Goal: Information Seeking & Learning: Learn about a topic

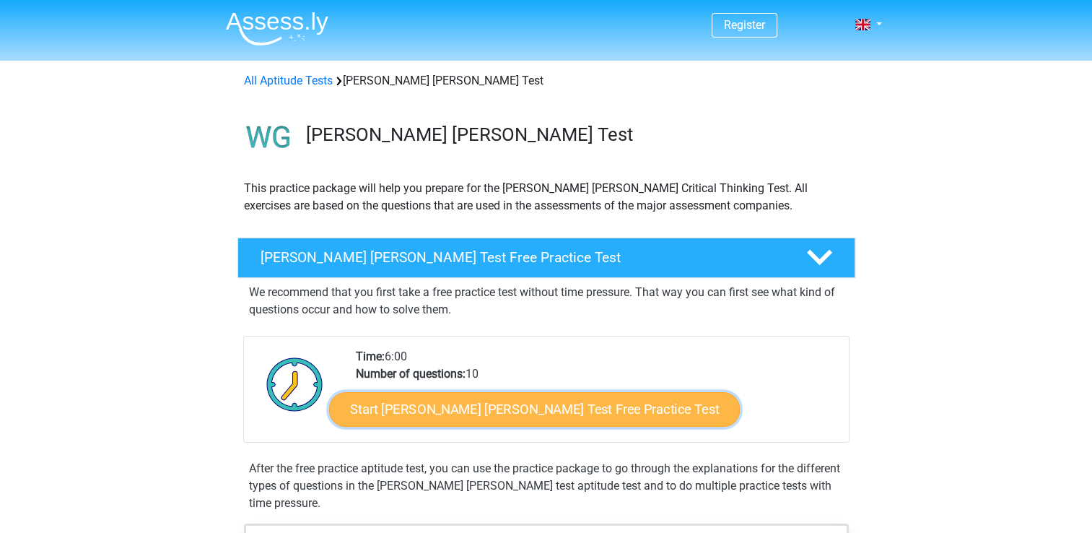
click at [500, 412] on link "Start [PERSON_NAME] [PERSON_NAME] Test Free Practice Test" at bounding box center [534, 409] width 411 height 35
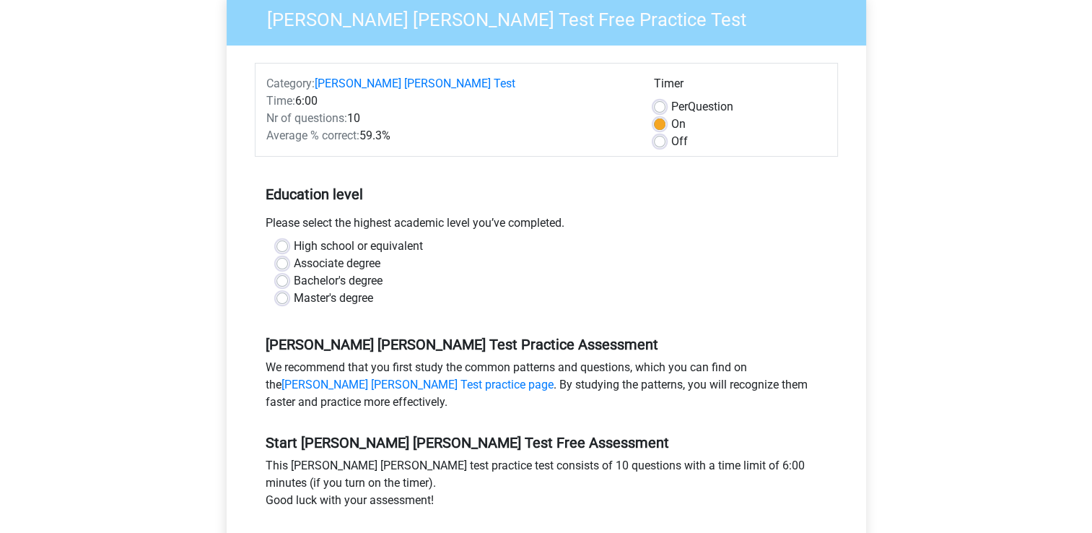
scroll to position [144, 0]
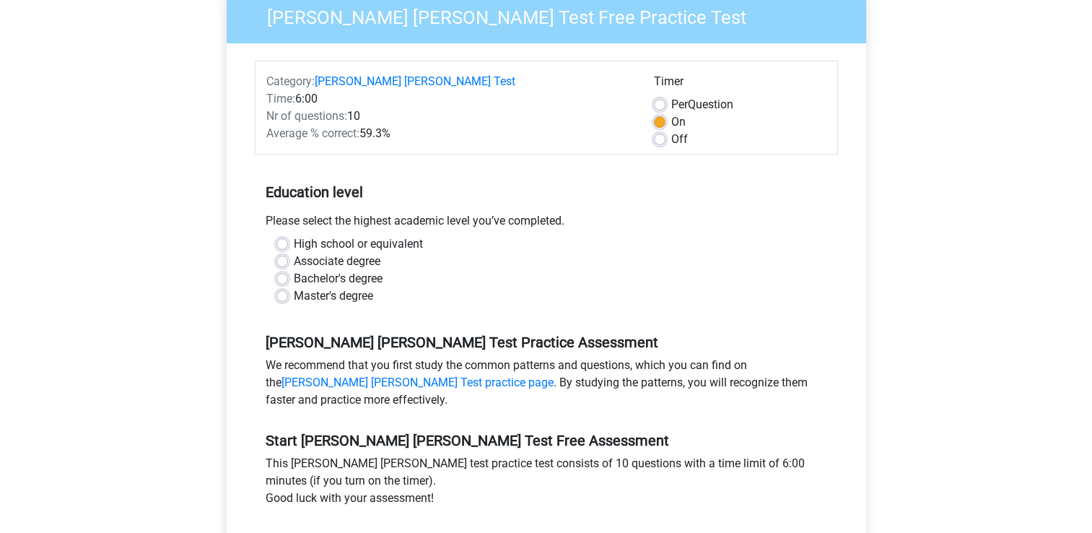
click at [340, 235] on label "High school or equivalent" at bounding box center [358, 243] width 129 height 17
click at [288, 235] on input "High school or equivalent" at bounding box center [283, 242] width 12 height 14
radio input "true"
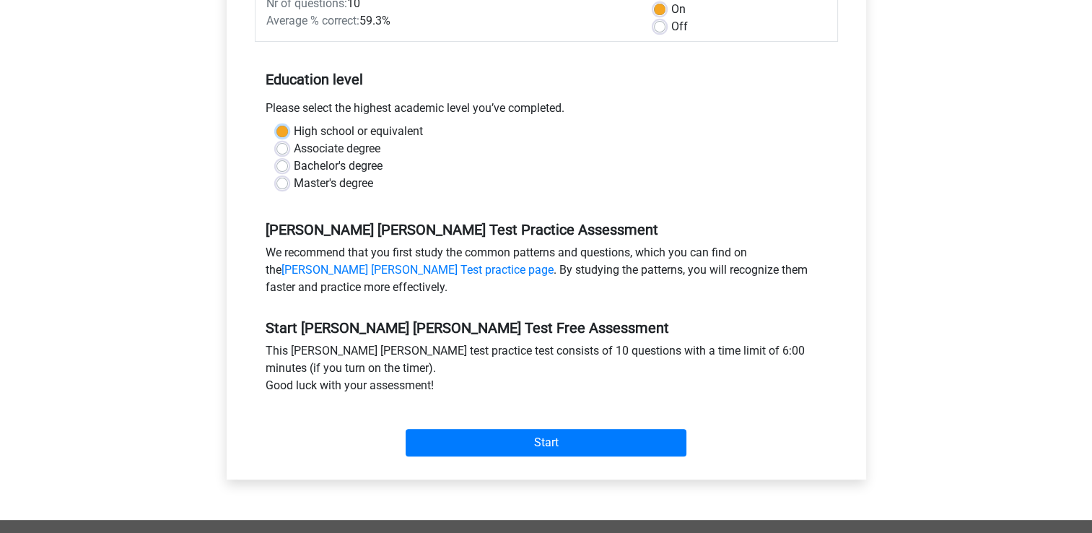
scroll to position [260, 0]
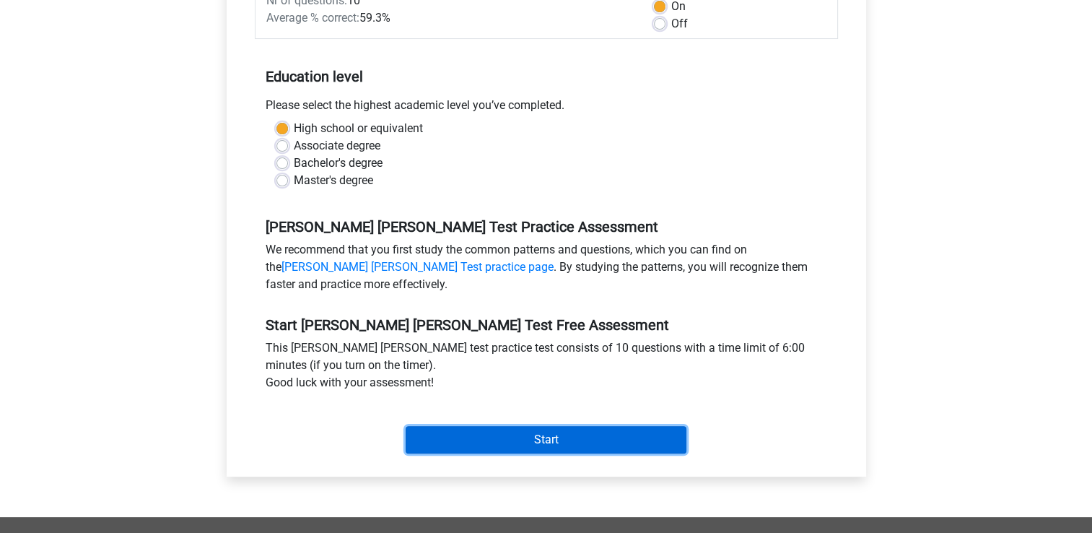
click at [625, 426] on input "Start" at bounding box center [546, 439] width 281 height 27
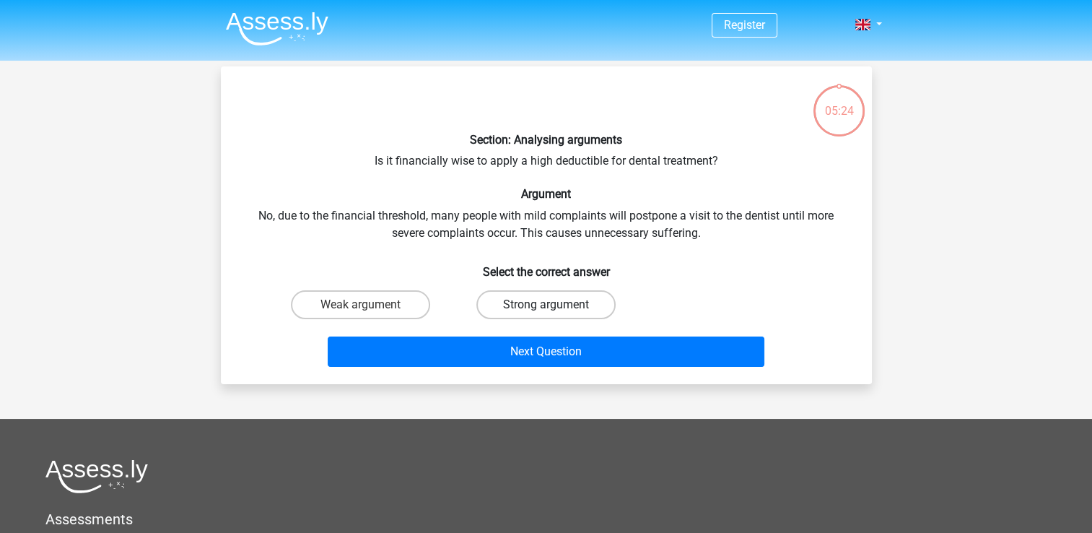
click at [560, 302] on label "Strong argument" at bounding box center [546, 304] width 139 height 29
click at [555, 305] on input "Strong argument" at bounding box center [550, 309] width 9 height 9
radio input "true"
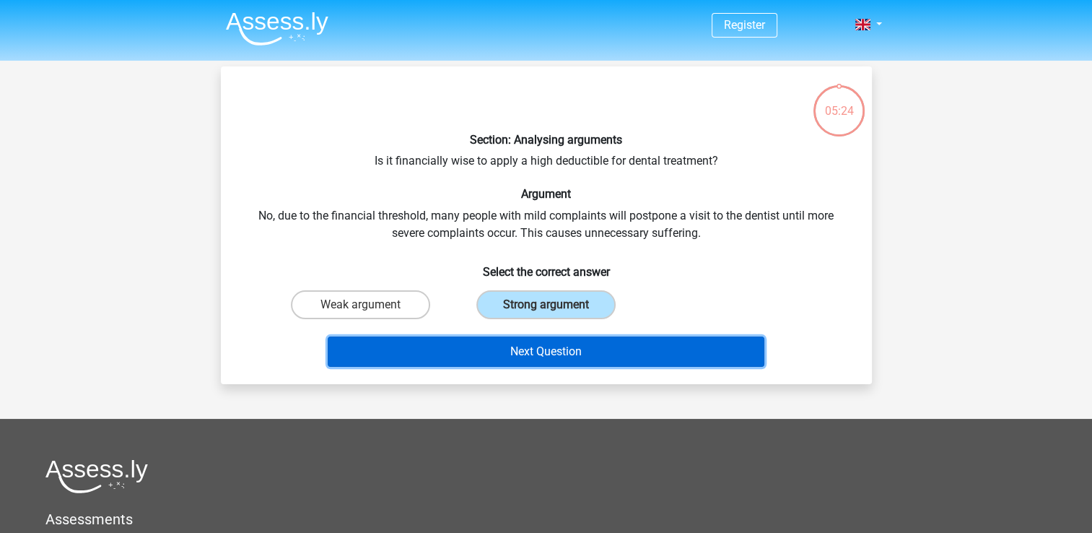
click at [577, 344] on button "Next Question" at bounding box center [546, 351] width 437 height 30
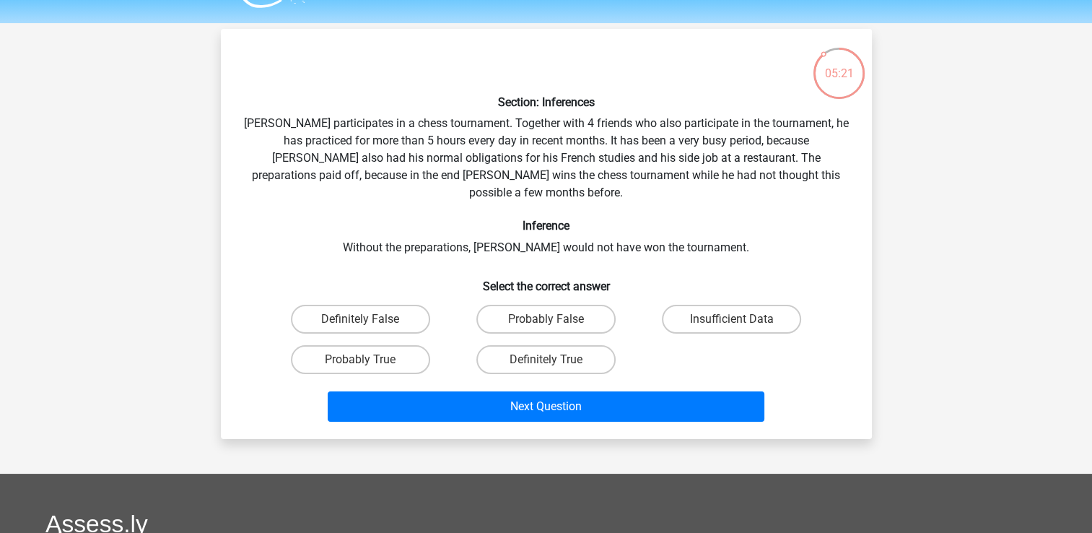
scroll to position [37, 0]
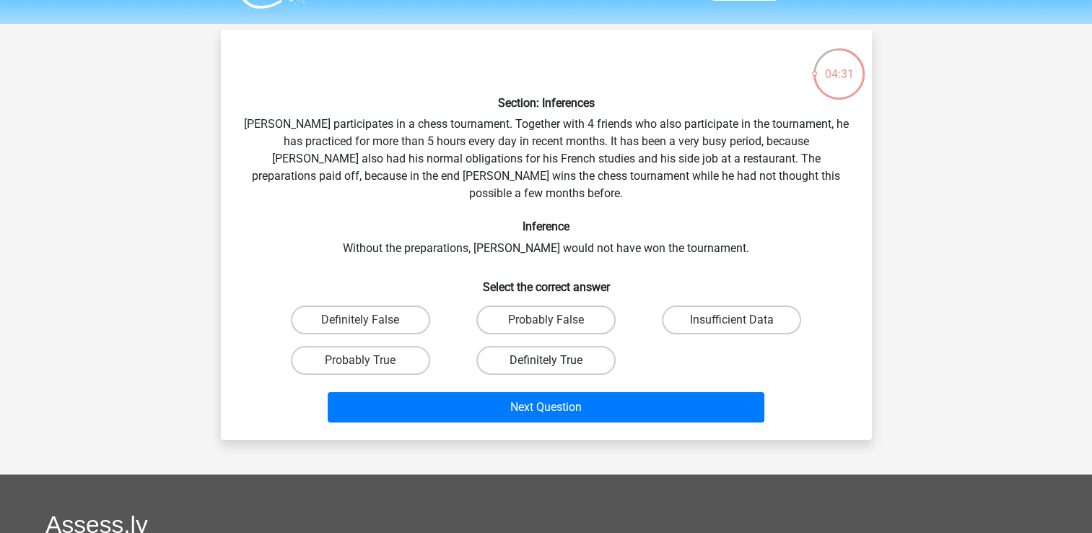
click at [570, 346] on label "Definitely True" at bounding box center [546, 360] width 139 height 29
click at [555, 360] on input "Definitely True" at bounding box center [550, 364] width 9 height 9
radio input "true"
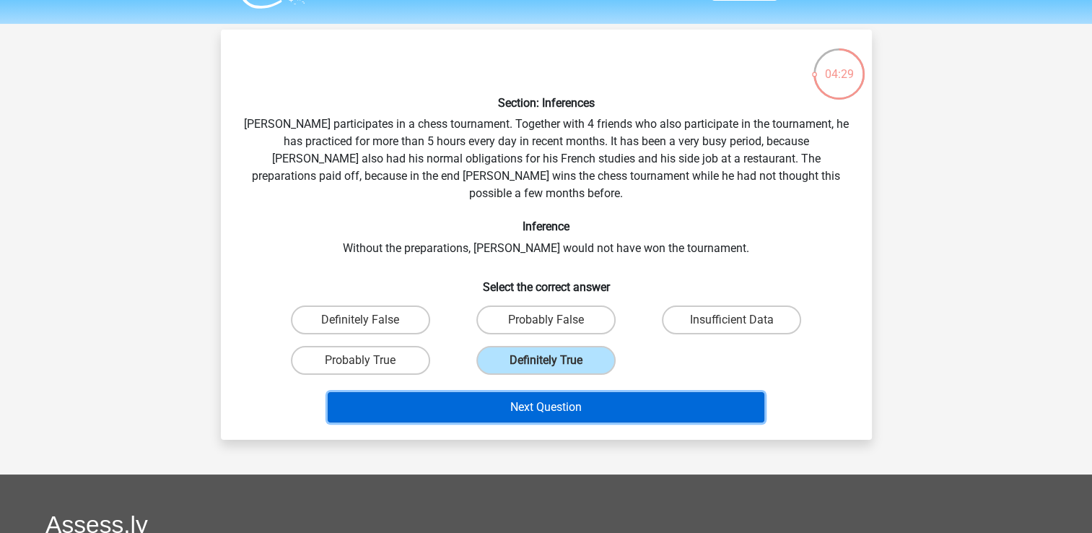
click at [602, 392] on button "Next Question" at bounding box center [546, 407] width 437 height 30
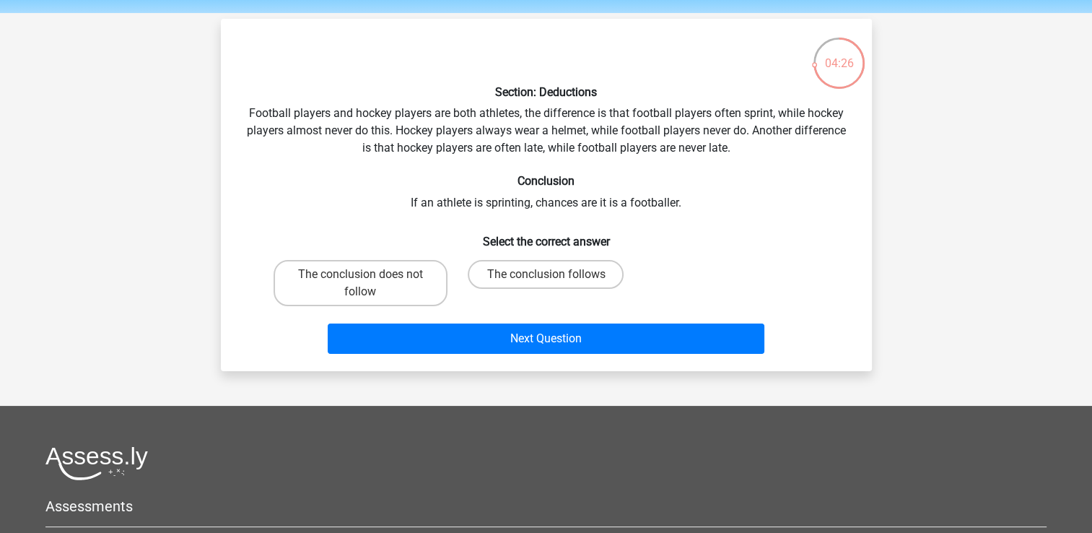
scroll to position [46, 0]
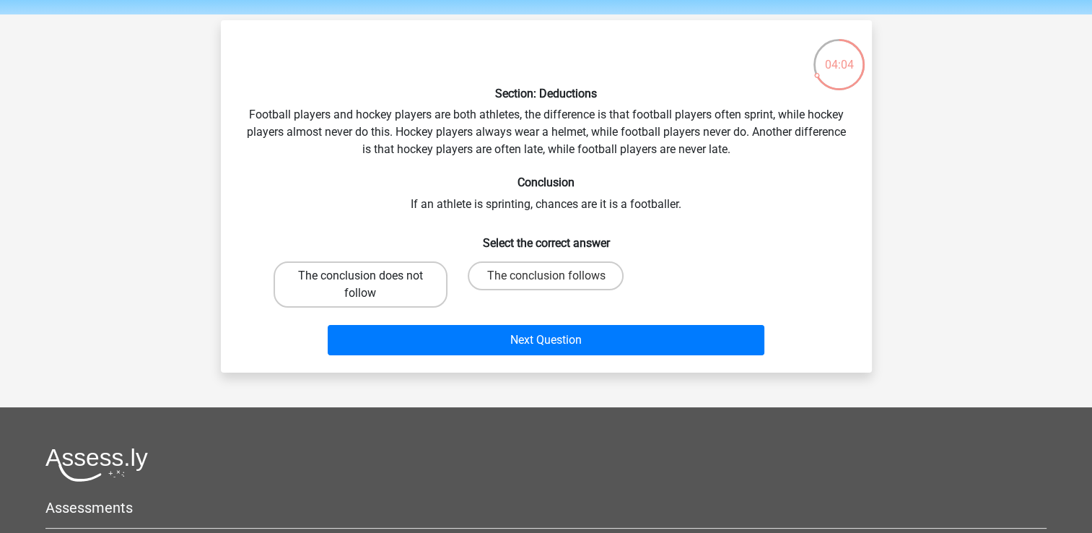
click at [393, 269] on label "The conclusion does not follow" at bounding box center [361, 284] width 174 height 46
click at [370, 276] on input "The conclusion does not follow" at bounding box center [364, 280] width 9 height 9
radio input "true"
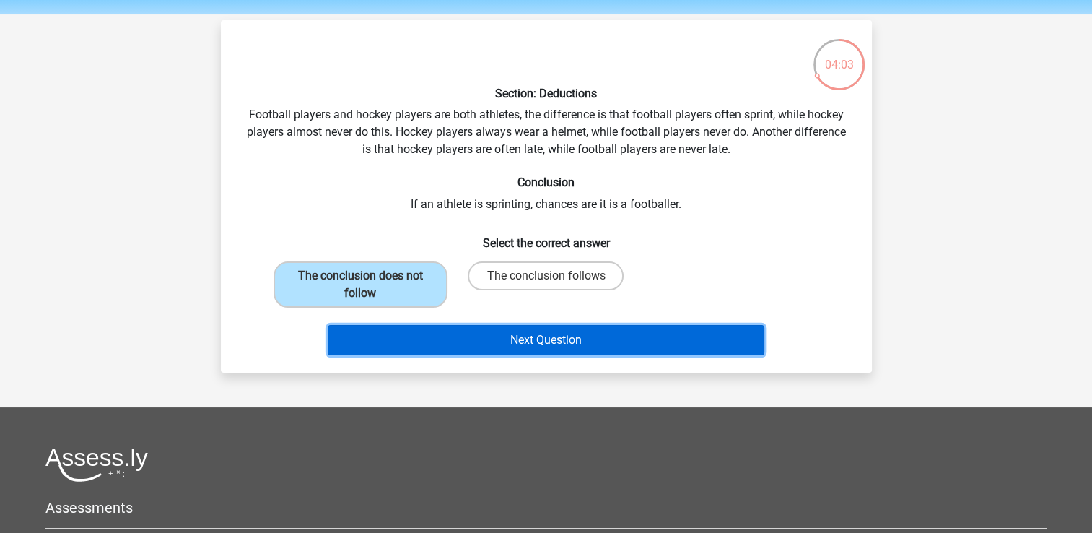
click at [521, 347] on button "Next Question" at bounding box center [546, 340] width 437 height 30
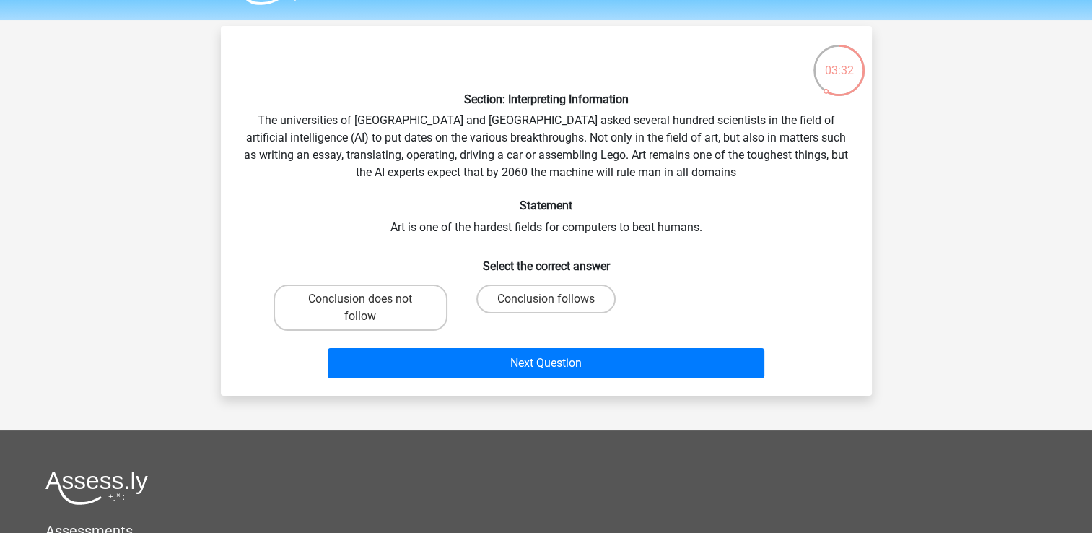
scroll to position [45, 0]
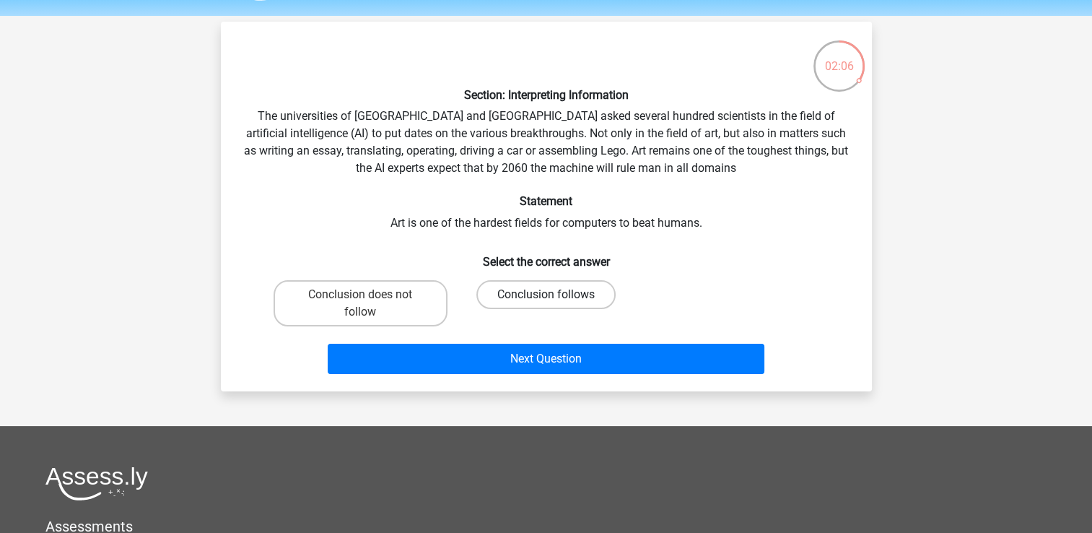
click at [589, 288] on label "Conclusion follows" at bounding box center [546, 294] width 139 height 29
click at [555, 295] on input "Conclusion follows" at bounding box center [550, 299] width 9 height 9
radio input "true"
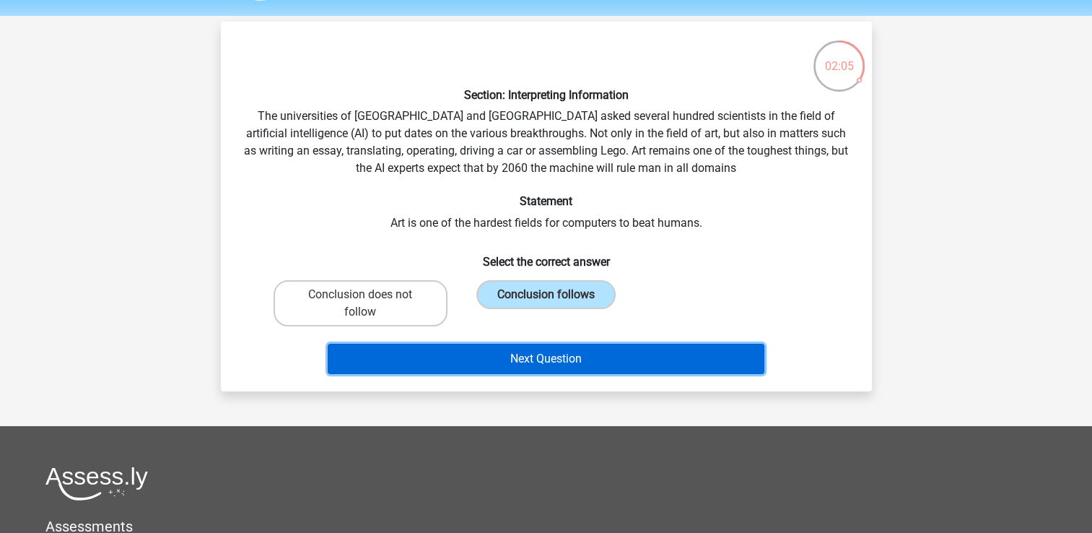
click at [598, 361] on button "Next Question" at bounding box center [546, 359] width 437 height 30
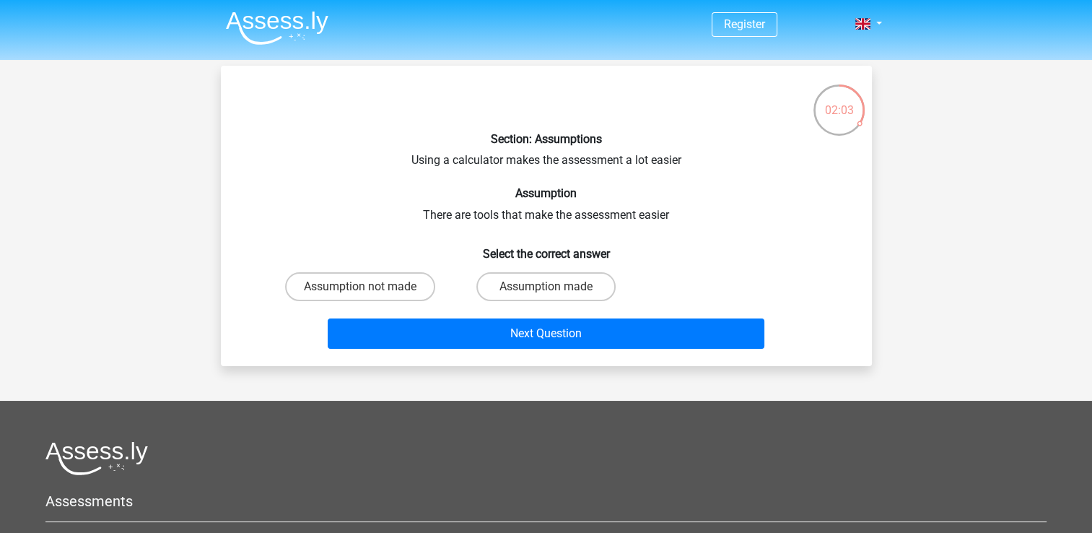
scroll to position [0, 0]
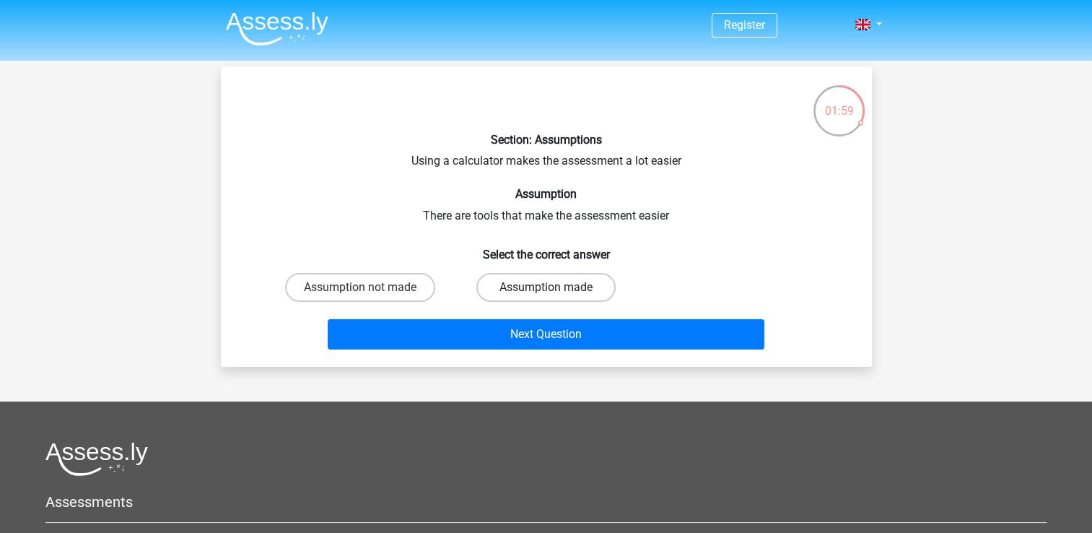
click at [525, 284] on label "Assumption made" at bounding box center [546, 287] width 139 height 29
click at [546, 287] on input "Assumption made" at bounding box center [550, 291] width 9 height 9
radio input "true"
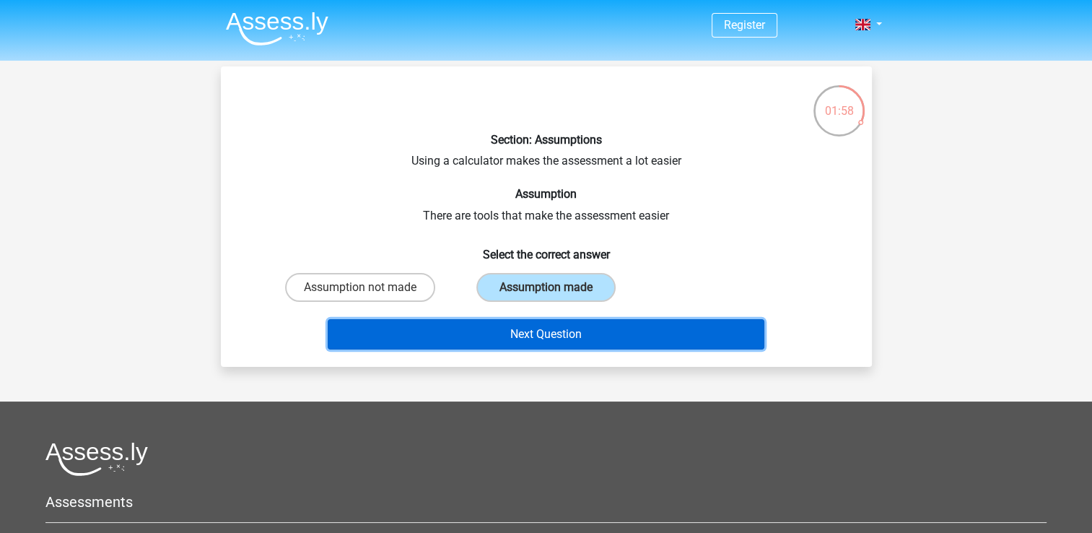
click at [530, 325] on button "Next Question" at bounding box center [546, 334] width 437 height 30
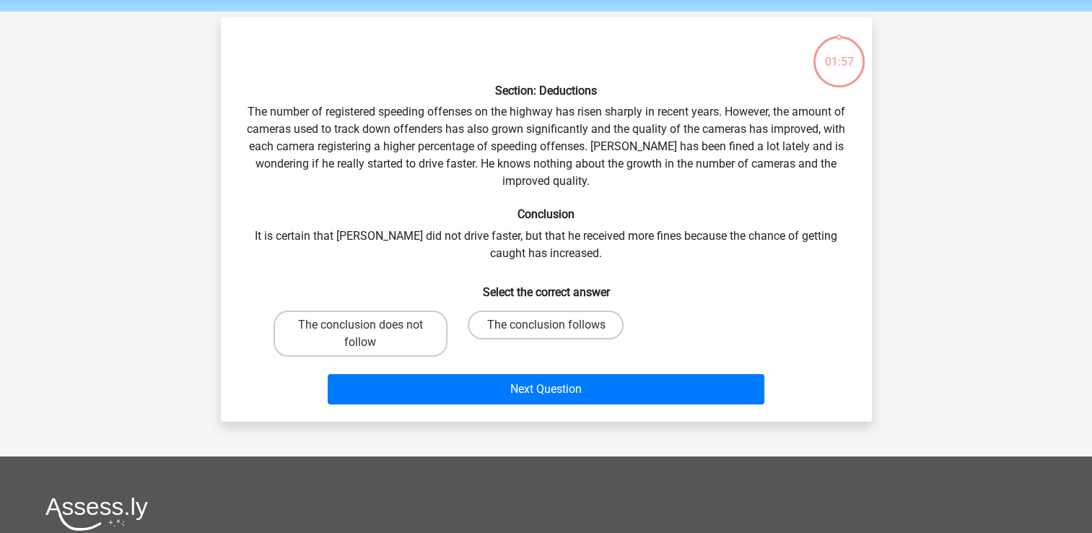
scroll to position [66, 0]
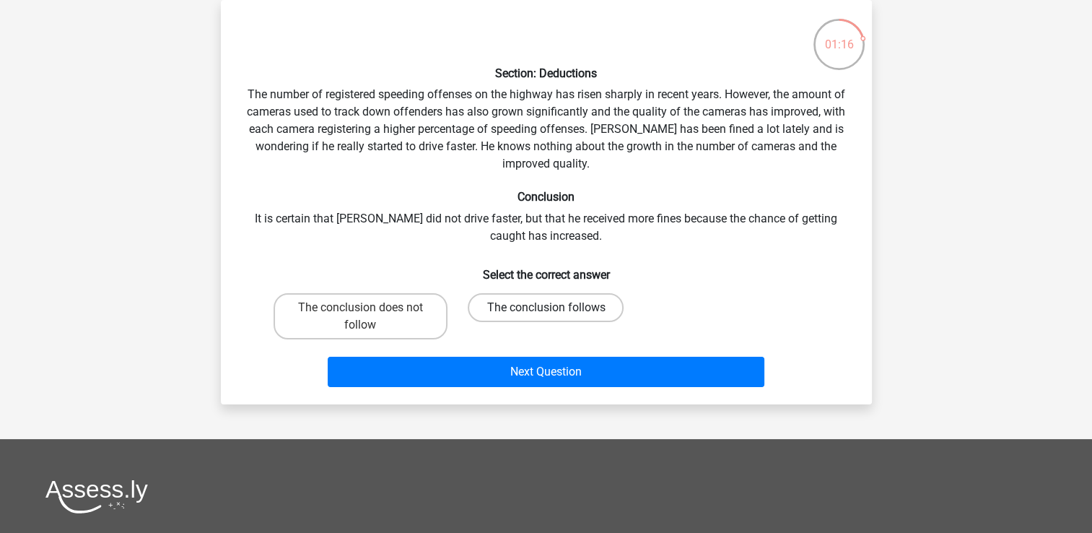
click at [526, 305] on label "The conclusion follows" at bounding box center [546, 307] width 156 height 29
click at [546, 308] on input "The conclusion follows" at bounding box center [550, 312] width 9 height 9
radio input "true"
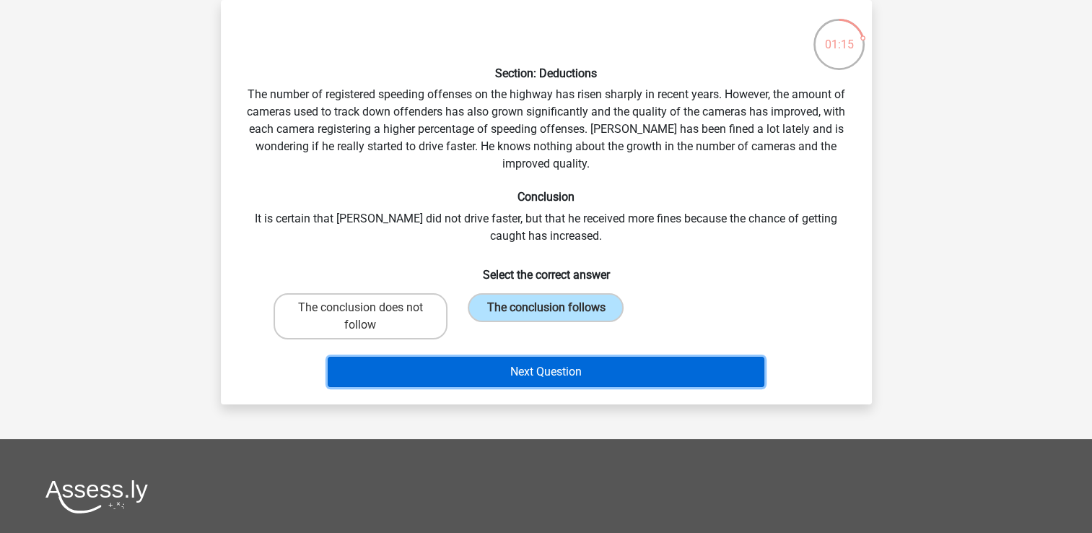
click at [563, 374] on button "Next Question" at bounding box center [546, 372] width 437 height 30
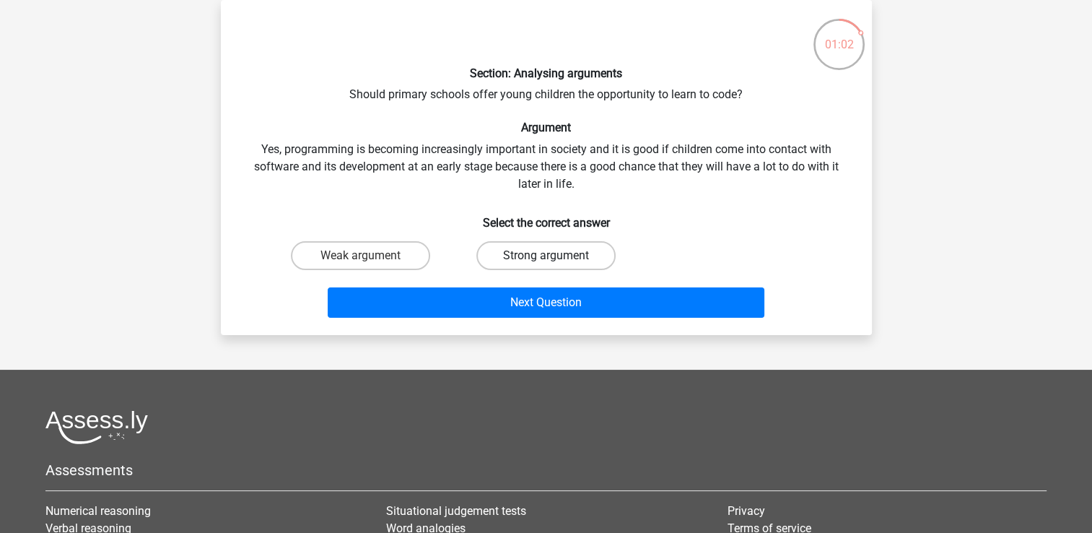
click at [568, 250] on label "Strong argument" at bounding box center [546, 255] width 139 height 29
click at [555, 256] on input "Strong argument" at bounding box center [550, 260] width 9 height 9
radio input "true"
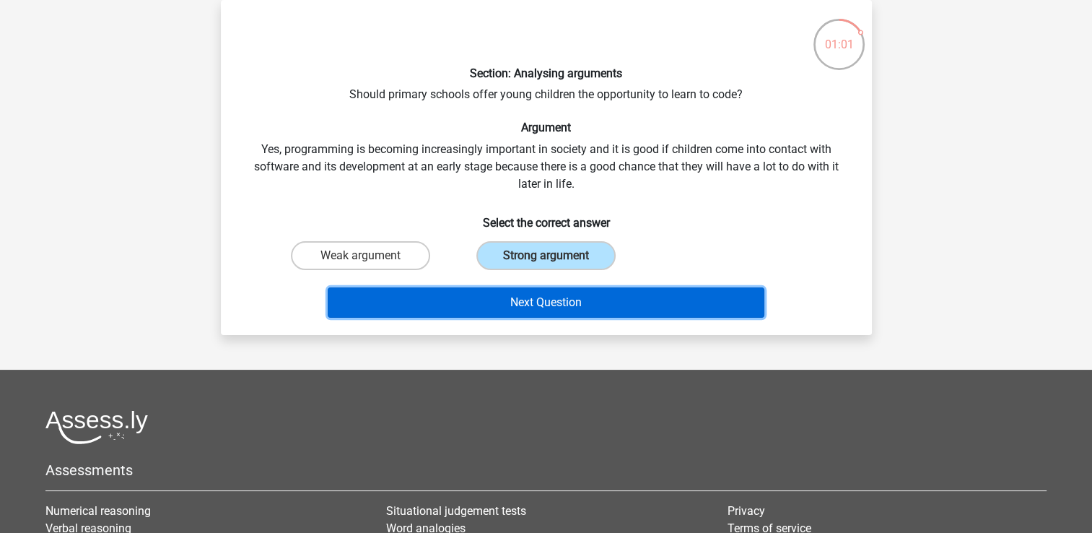
click at [594, 295] on button "Next Question" at bounding box center [546, 302] width 437 height 30
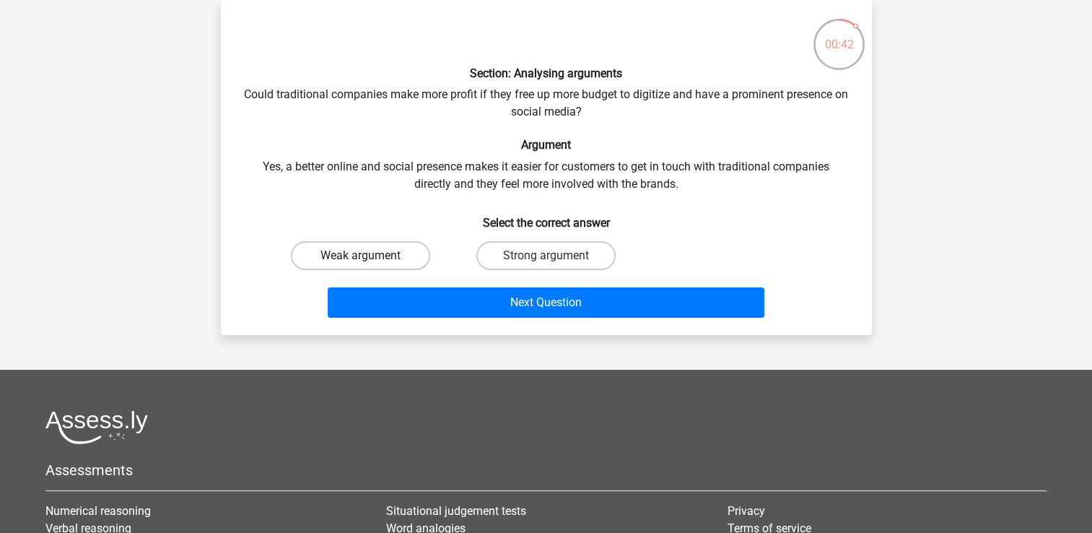
click at [402, 254] on label "Weak argument" at bounding box center [360, 255] width 139 height 29
click at [370, 256] on input "Weak argument" at bounding box center [364, 260] width 9 height 9
radio input "true"
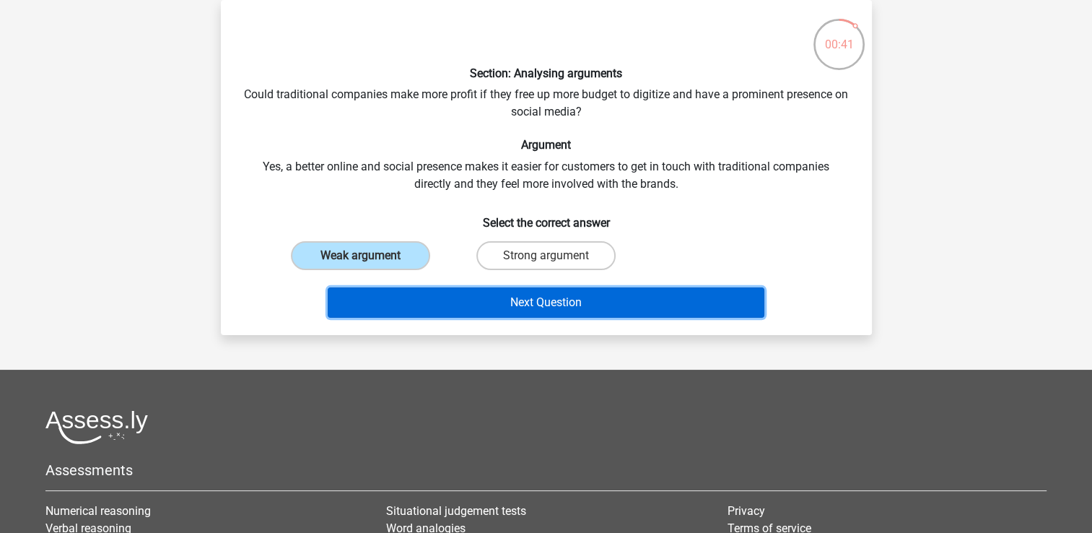
click at [470, 296] on button "Next Question" at bounding box center [546, 302] width 437 height 30
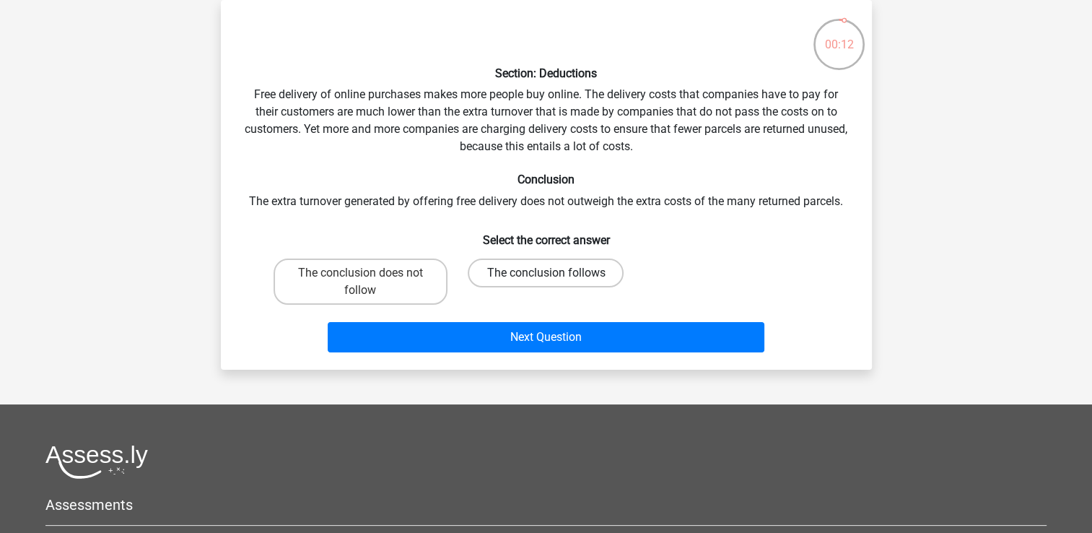
click at [567, 270] on label "The conclusion follows" at bounding box center [546, 273] width 156 height 29
click at [555, 273] on input "The conclusion follows" at bounding box center [550, 277] width 9 height 9
radio input "true"
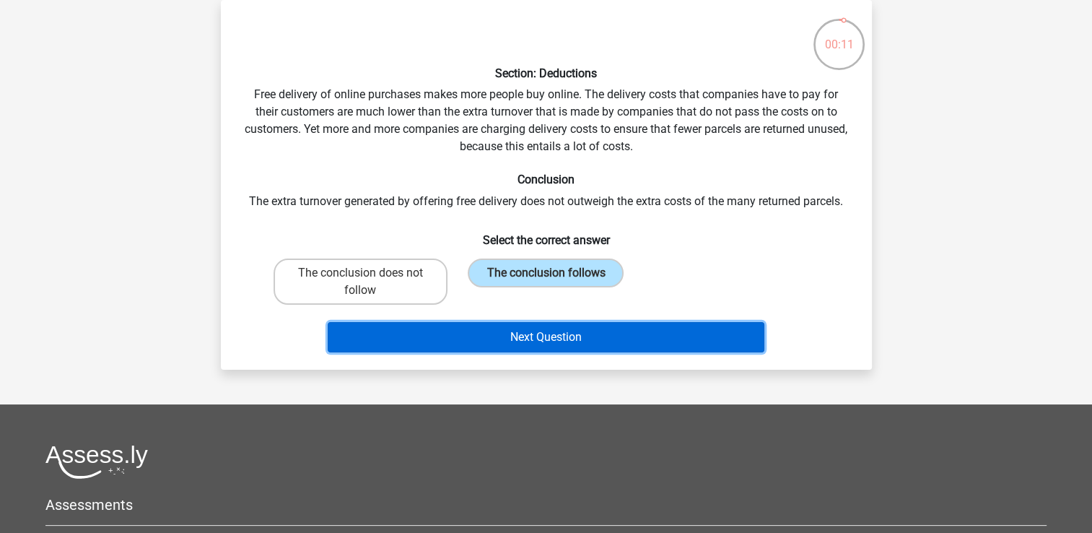
click at [572, 322] on button "Next Question" at bounding box center [546, 337] width 437 height 30
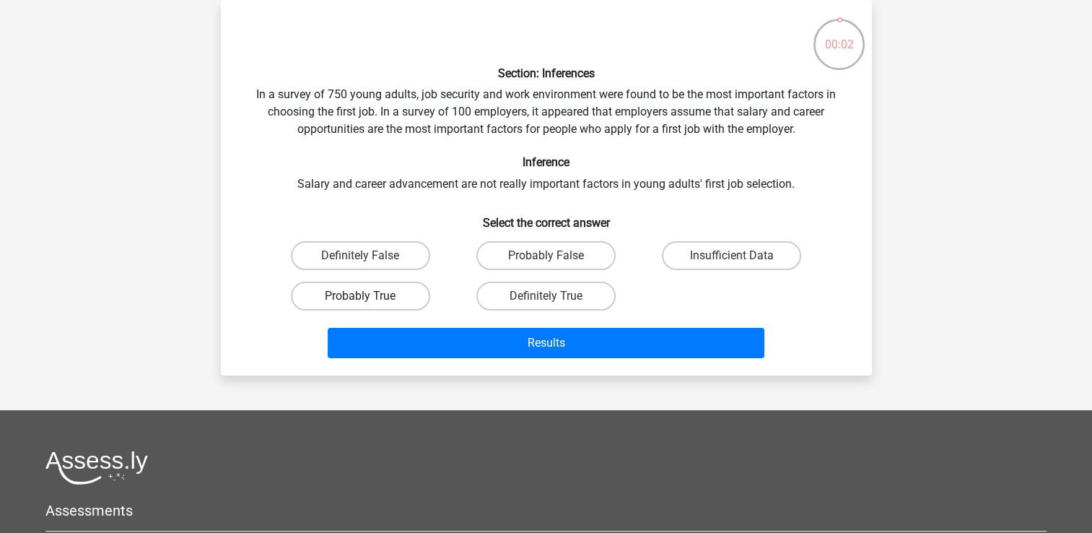
click at [396, 287] on label "Probably True" at bounding box center [360, 296] width 139 height 29
click at [370, 296] on input "Probably True" at bounding box center [364, 300] width 9 height 9
radio input "true"
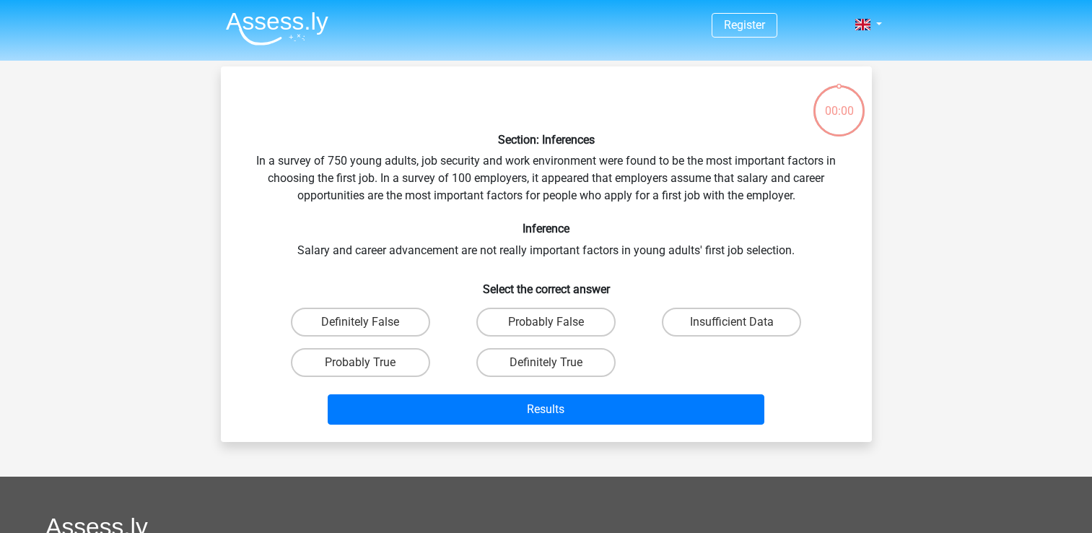
scroll to position [66, 0]
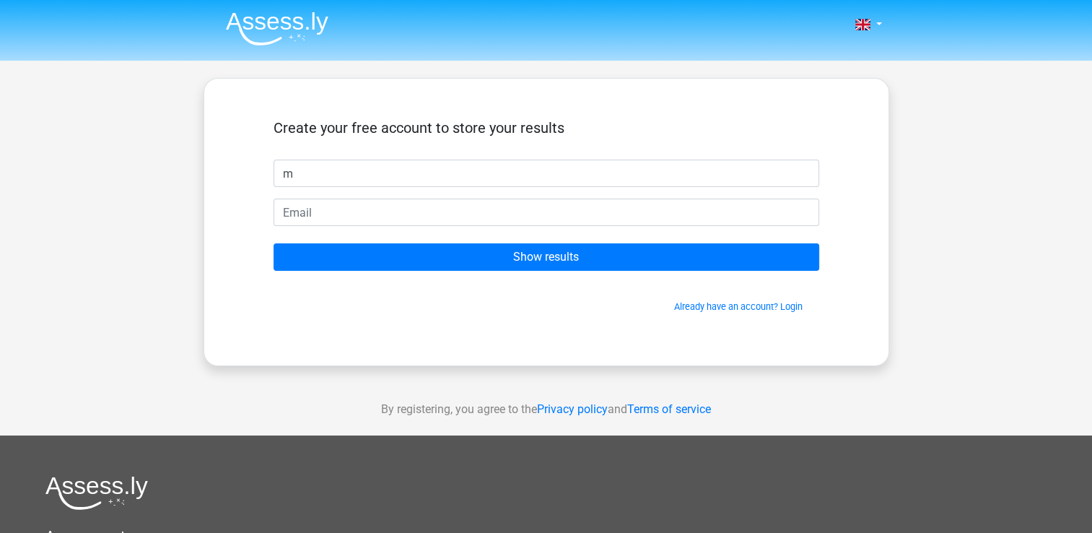
type input "m"
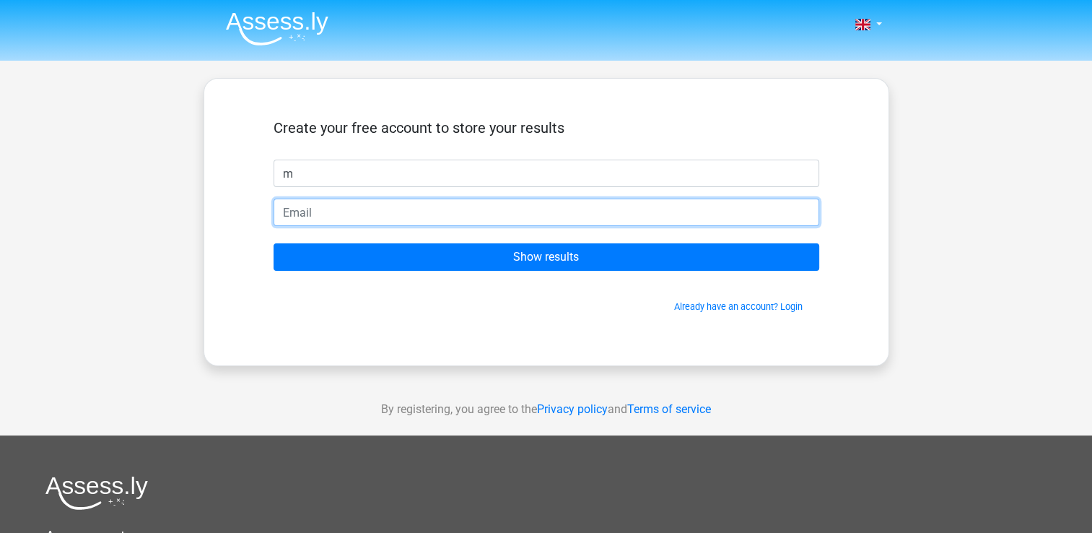
click at [289, 214] on input "email" at bounding box center [547, 212] width 546 height 27
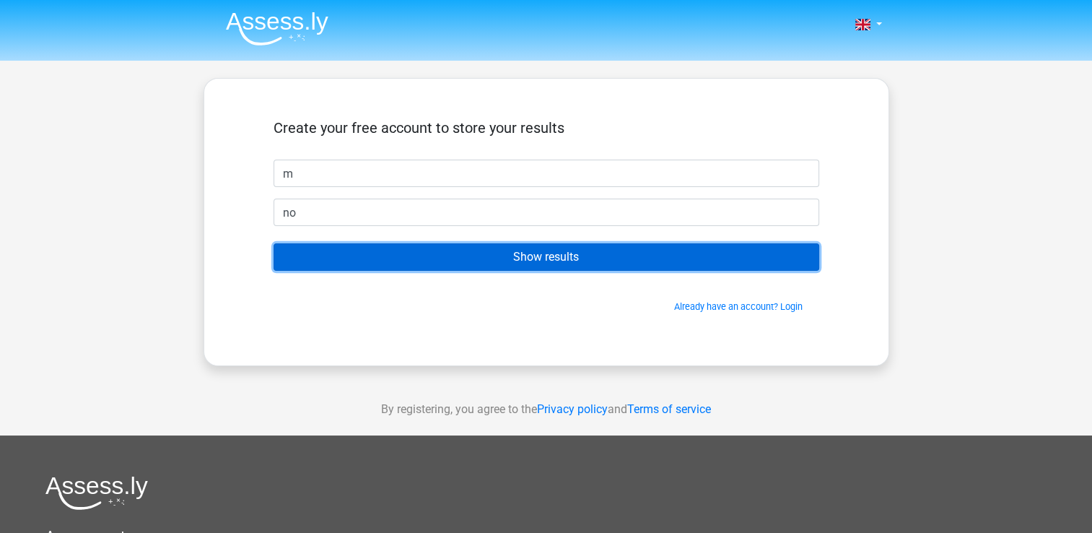
click at [309, 256] on input "Show results" at bounding box center [547, 256] width 546 height 27
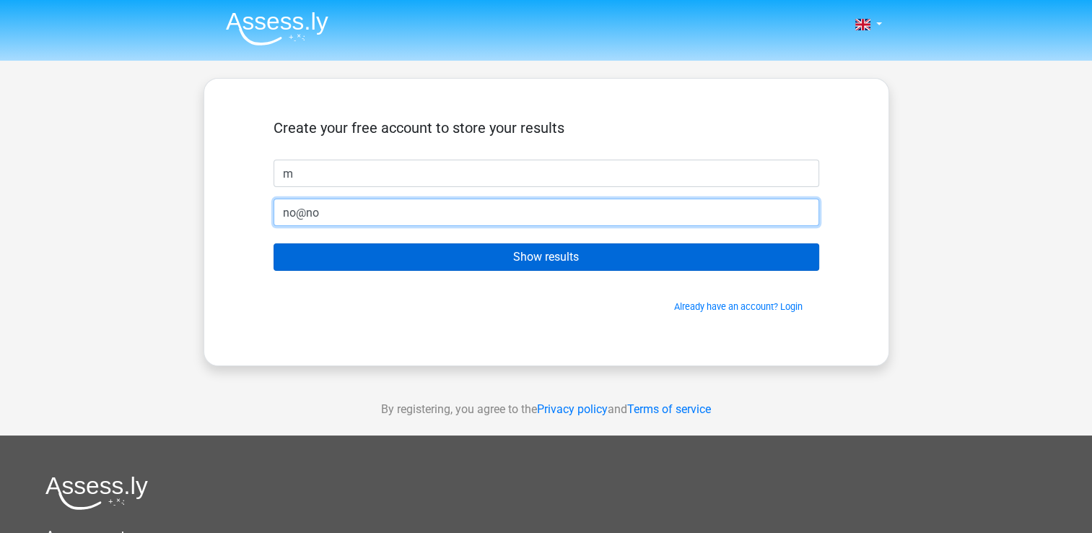
type input "no@no"
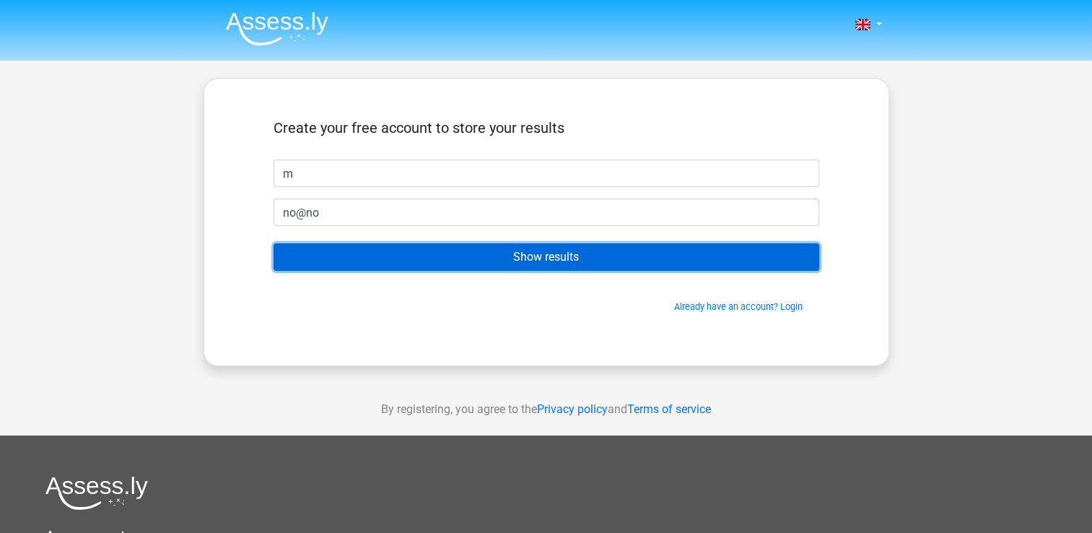
click at [310, 257] on input "Show results" at bounding box center [547, 256] width 546 height 27
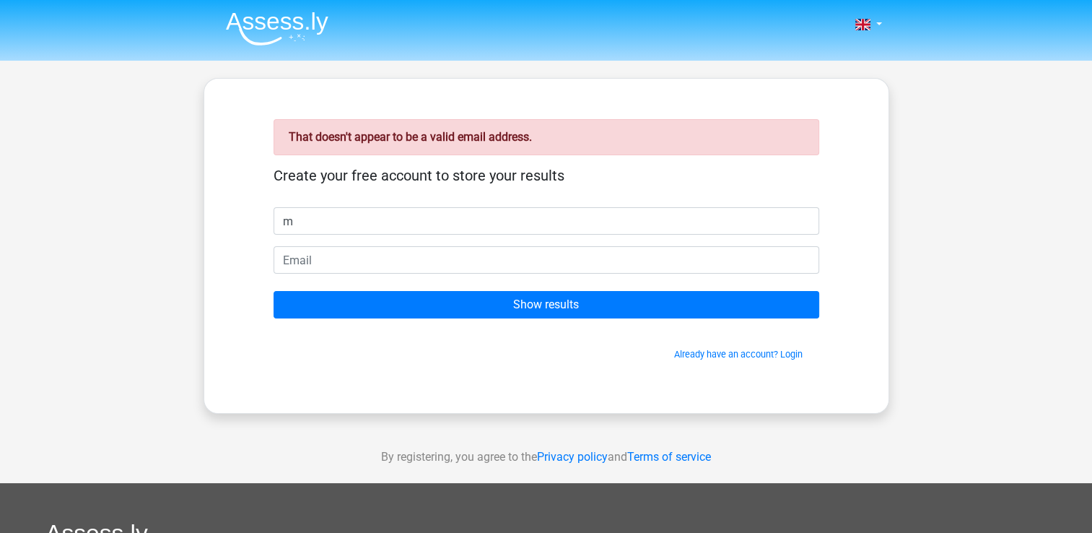
type input "m"
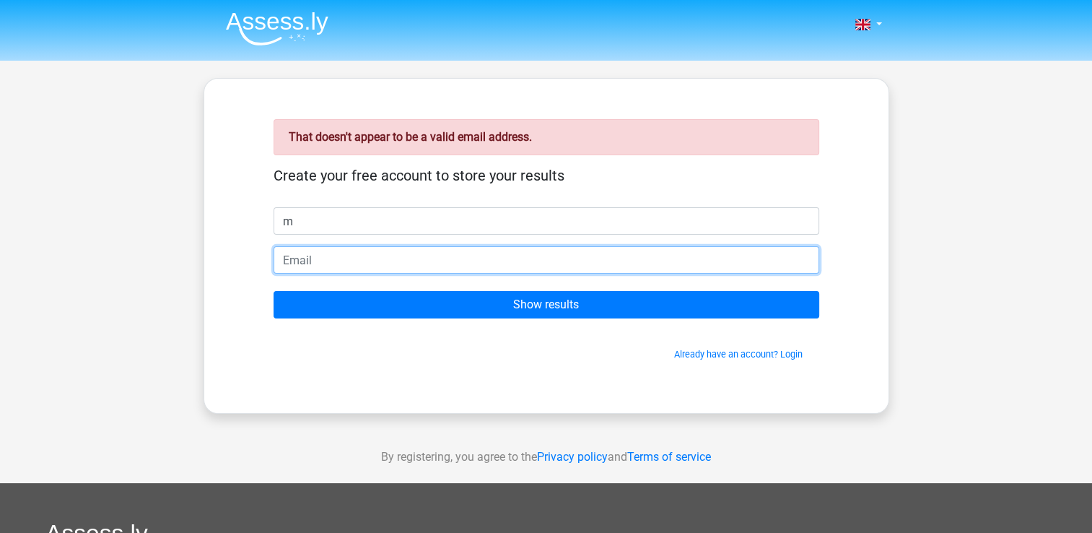
click at [295, 253] on input "email" at bounding box center [547, 259] width 546 height 27
type input "[EMAIL_ADDRESS][DOMAIN_NAME]"
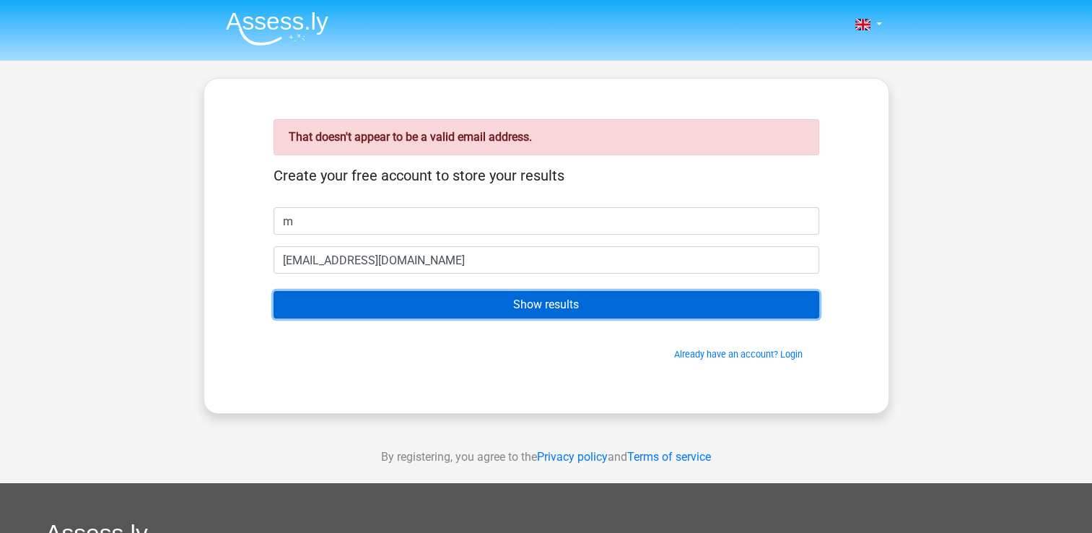
click at [417, 308] on input "Show results" at bounding box center [547, 304] width 546 height 27
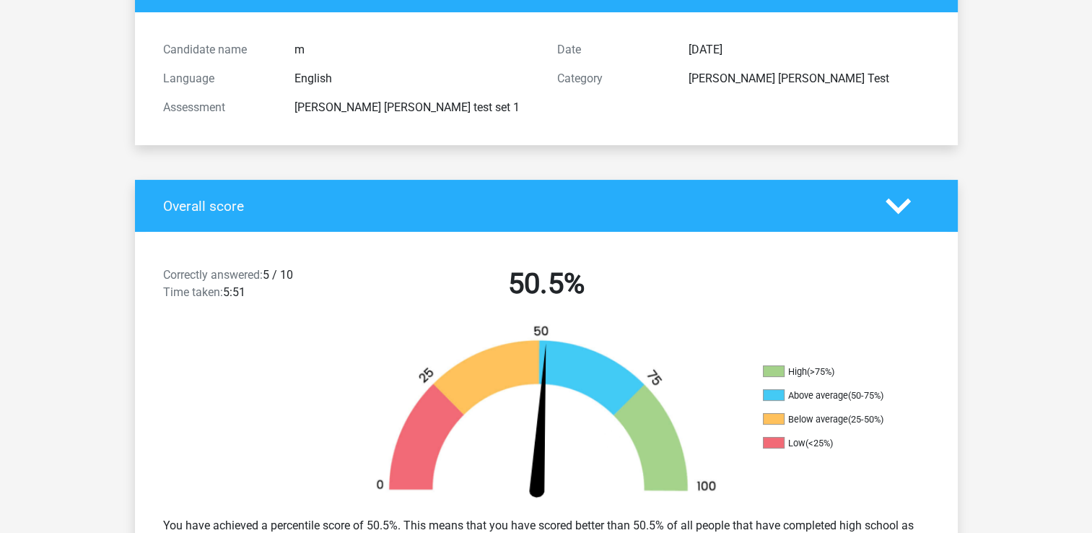
scroll to position [106, 0]
